Goal: Information Seeking & Learning: Find specific page/section

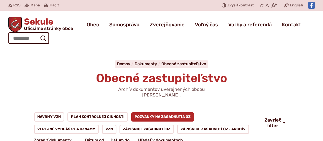
scroll to position [77, 0]
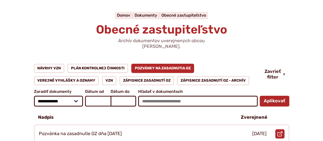
scroll to position [77, 0]
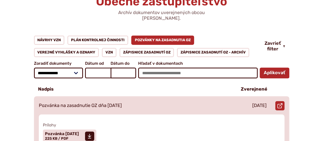
click at [94, 103] on p "Pozvánka na zasadnutie OZ dňa [DATE]" at bounding box center [80, 106] width 83 height 6
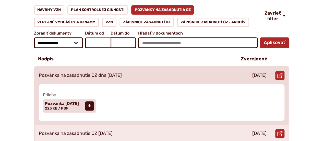
scroll to position [153, 0]
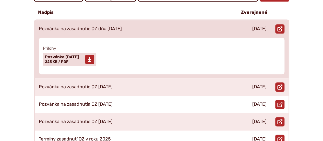
click at [91, 57] on use at bounding box center [89, 59] width 3 height 5
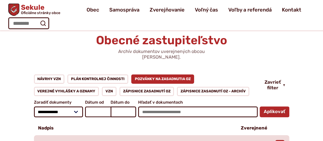
scroll to position [0, 0]
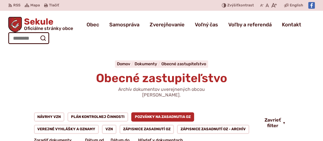
click at [33, 22] on span "Sekule Oficiálne stránky obce" at bounding box center [47, 23] width 51 height 13
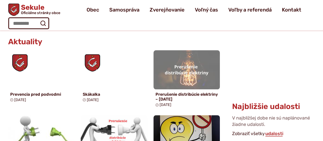
scroll to position [230, 0]
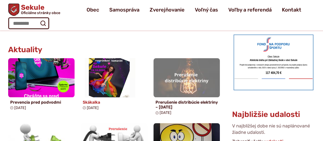
click at [115, 74] on img at bounding box center [114, 77] width 76 height 45
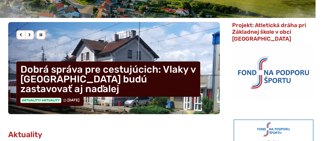
scroll to position [153, 0]
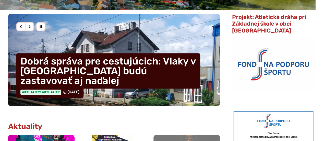
click at [32, 26] on div "Nasledujúci slajd" at bounding box center [29, 26] width 9 height 9
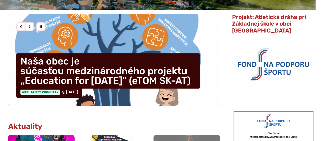
click at [32, 26] on div "Nasledujúci slajd" at bounding box center [29, 26] width 9 height 9
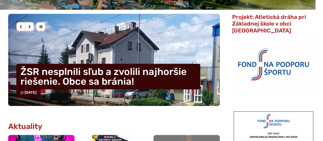
click at [32, 26] on div "Nasledujúci slajd" at bounding box center [29, 26] width 9 height 9
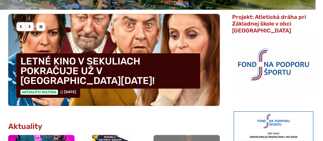
click at [32, 26] on div "Nasledujúci slajd" at bounding box center [29, 26] width 9 height 9
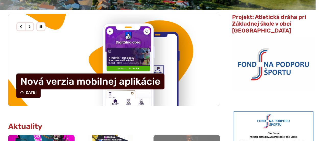
click at [32, 26] on div "Nasledujúci slajd" at bounding box center [29, 26] width 9 height 9
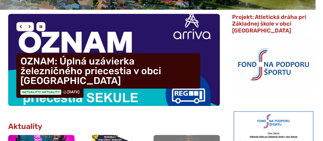
click at [32, 26] on div "Nasledujúci slajd" at bounding box center [29, 26] width 9 height 9
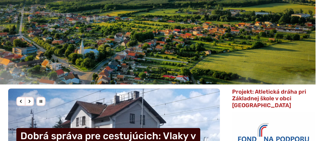
scroll to position [0, 0]
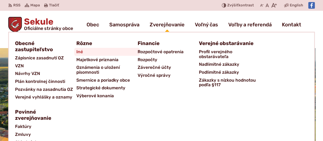
click at [82, 52] on link "Iné" at bounding box center [106, 52] width 61 height 8
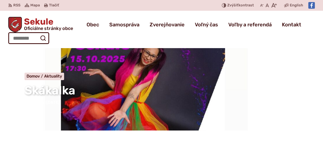
click at [134, 92] on h1 "Skákalka" at bounding box center [152, 90] width 255 height 13
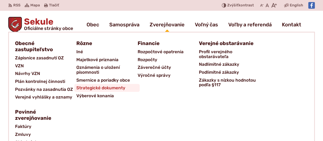
click at [111, 87] on span "Strategické dokumenty" at bounding box center [100, 88] width 49 height 8
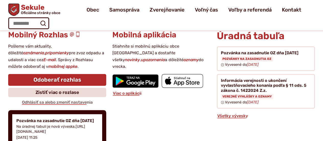
scroll to position [255, 0]
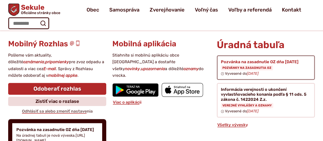
click at [244, 55] on figure at bounding box center [266, 67] width 98 height 25
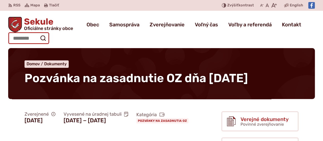
click at [28, 36] on input "Hľadať:" at bounding box center [28, 38] width 41 height 12
type input "**********"
click at [38, 33] on button "Odoslať vyhľadávací formulár" at bounding box center [42, 37] width 9 height 9
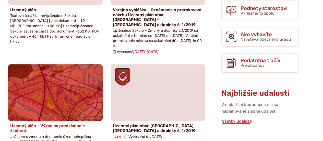
scroll to position [128, 0]
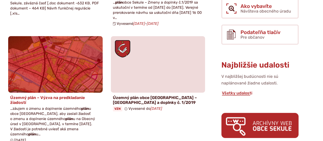
click at [17, 95] on h4 "Územný plán – Výzva na predkladanie žiadostí" at bounding box center [55, 100] width 90 height 10
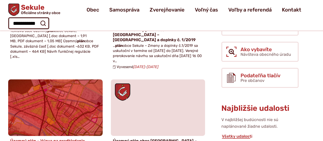
scroll to position [26, 0]
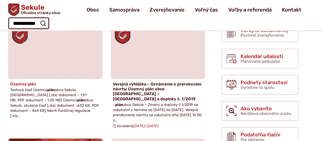
click at [27, 83] on h4 "Územný plán" at bounding box center [55, 83] width 90 height 5
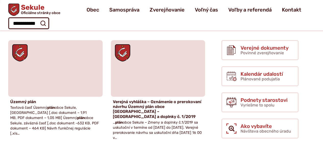
scroll to position [0, 0]
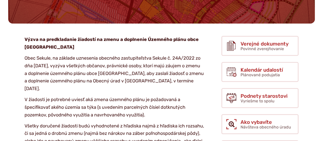
scroll to position [128, 0]
